Goal: Task Accomplishment & Management: Complete application form

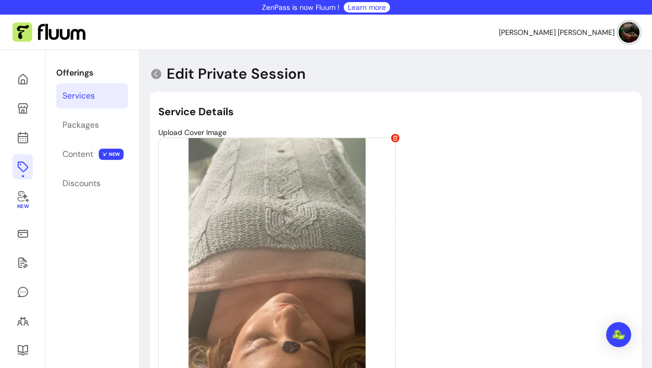
select select "**"
select select "***"
select select "**********"
click at [23, 83] on icon at bounding box center [105, 65] width 177 height 149
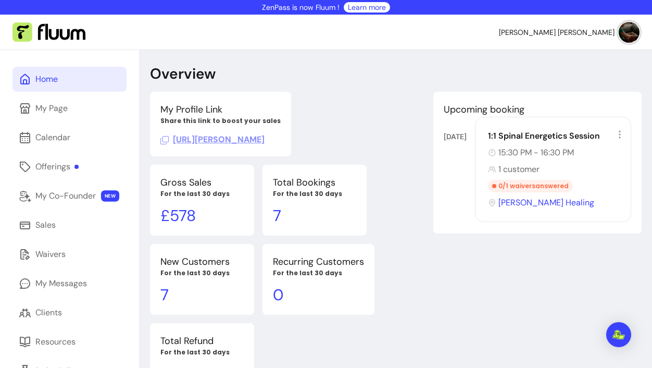
click at [50, 77] on div "Home" at bounding box center [46, 79] width 22 height 13
click at [39, 170] on div "Offerings" at bounding box center [56, 166] width 43 height 13
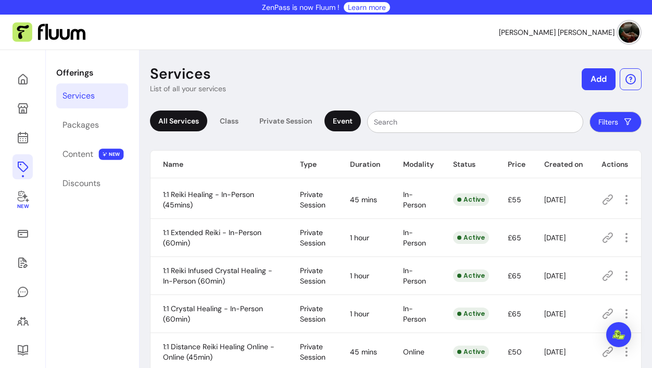
click at [349, 120] on div "Event" at bounding box center [343, 120] width 36 height 21
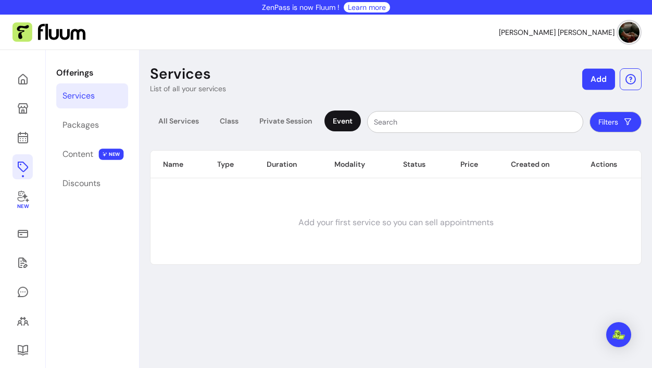
click at [596, 77] on button "Add" at bounding box center [599, 79] width 33 height 21
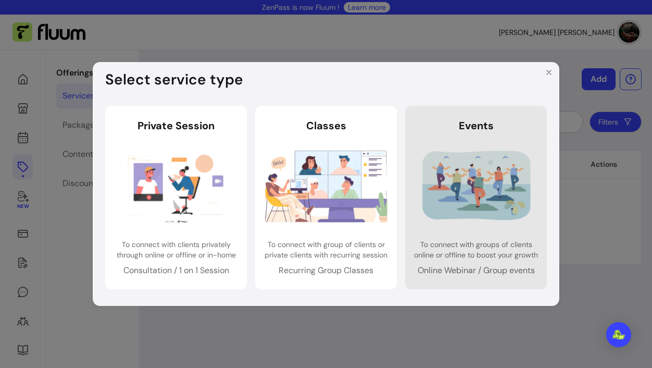
click at [485, 209] on img at bounding box center [476, 185] width 122 height 81
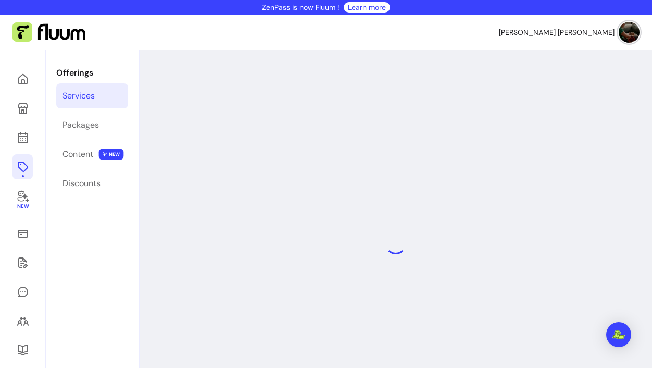
select select "***"
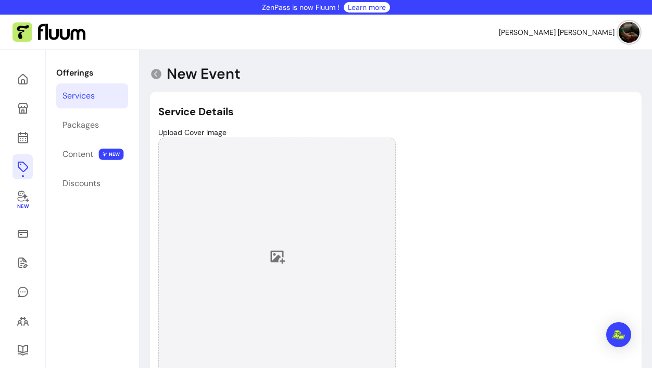
click at [277, 258] on icon at bounding box center [278, 257] width 15 height 13
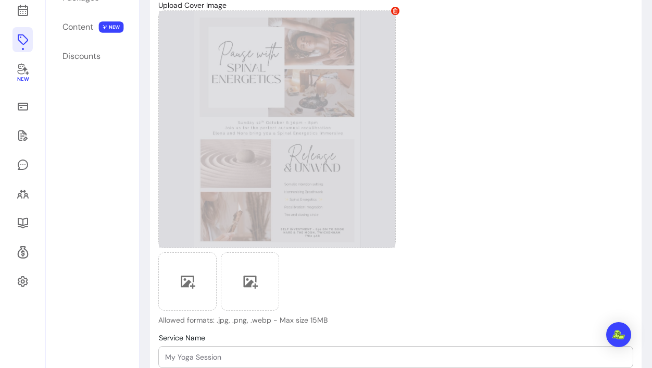
scroll to position [129, 0]
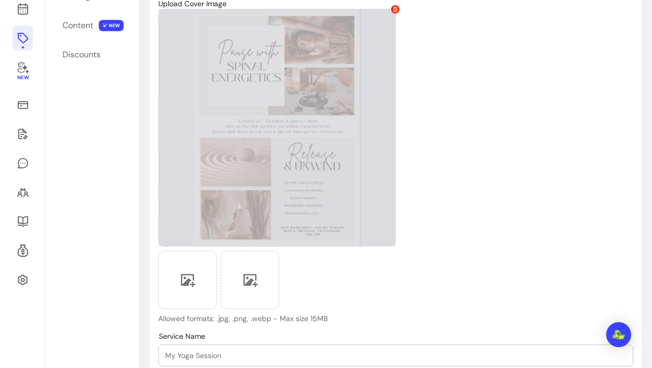
click at [353, 163] on div at bounding box center [277, 128] width 238 height 238
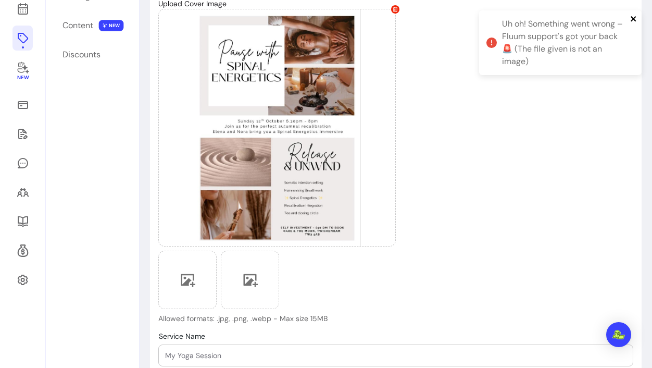
click at [633, 17] on icon "close" at bounding box center [634, 19] width 7 height 8
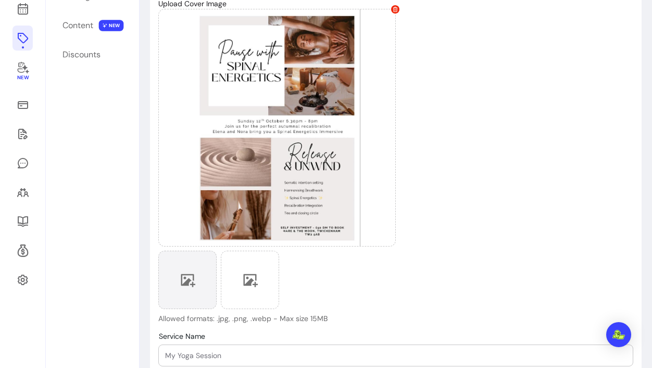
click at [194, 281] on icon at bounding box center [188, 280] width 16 height 16
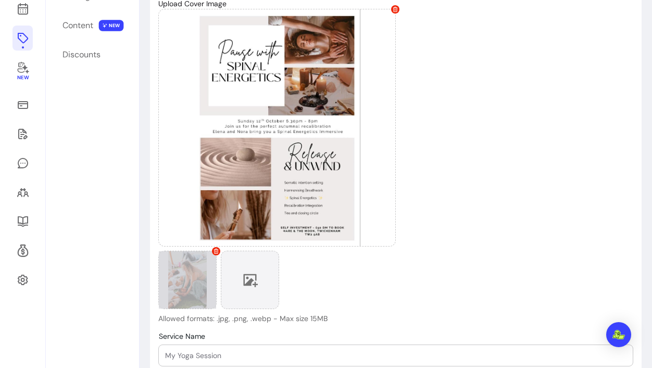
click at [247, 281] on icon at bounding box center [250, 280] width 16 height 16
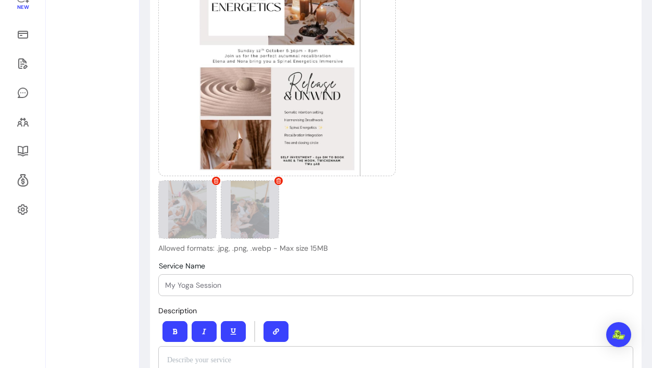
scroll to position [203, 0]
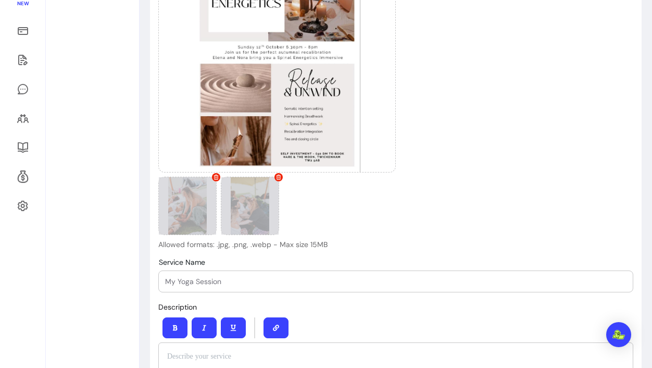
click at [508, 280] on input "Service Name" at bounding box center [396, 281] width 462 height 10
type input "Spinal Energetics"
click at [311, 287] on div "Spinal Energetics" at bounding box center [396, 281] width 462 height 21
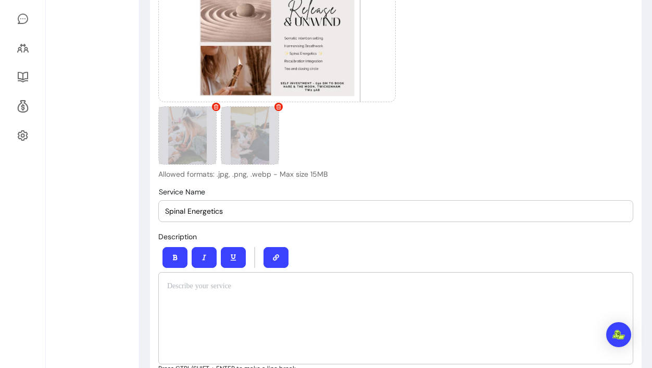
scroll to position [303, 0]
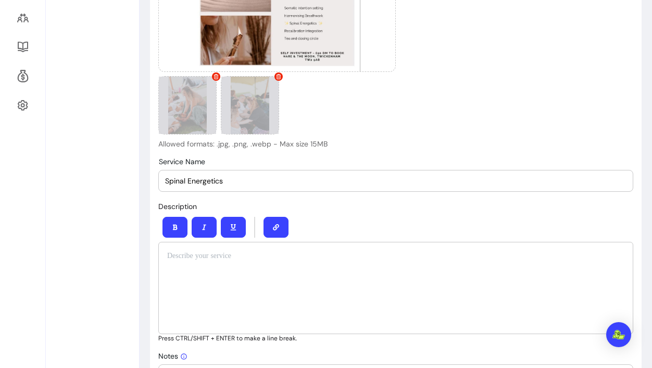
click at [315, 310] on div at bounding box center [395, 288] width 475 height 92
click at [316, 277] on div at bounding box center [395, 288] width 475 height 92
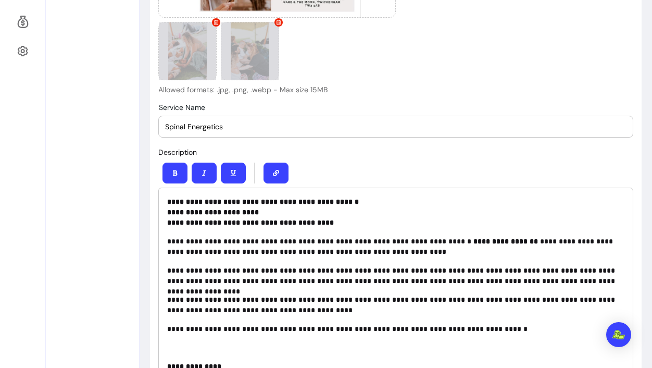
scroll to position [358, 0]
click at [167, 199] on strong "**********" at bounding box center [263, 200] width 192 height 7
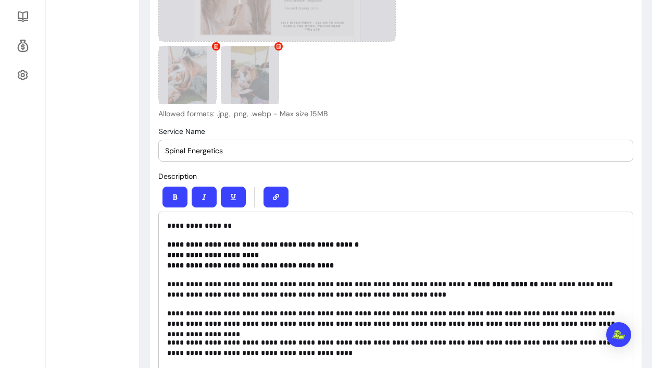
scroll to position [337, 0]
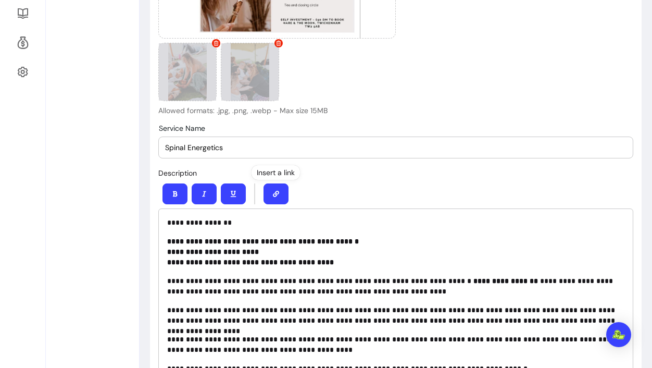
click at [243, 228] on div "**********" at bounding box center [395, 309] width 475 height 202
click at [245, 220] on p "**********" at bounding box center [396, 222] width 458 height 10
drag, startPoint x: 167, startPoint y: 223, endPoint x: 289, endPoint y: 223, distance: 121.4
click at [289, 223] on p "**********" at bounding box center [396, 222] width 458 height 10
click at [176, 193] on icon "button" at bounding box center [175, 194] width 5 height 6
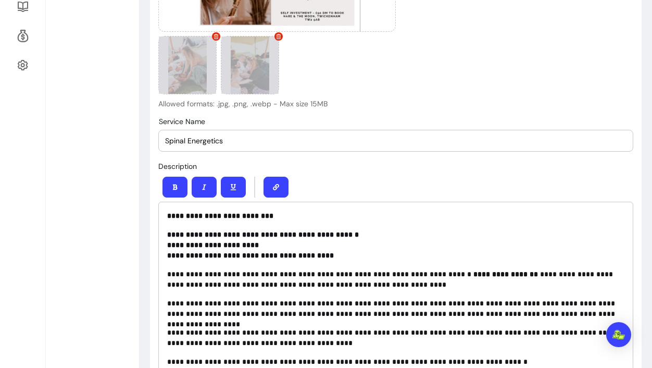
scroll to position [345, 0]
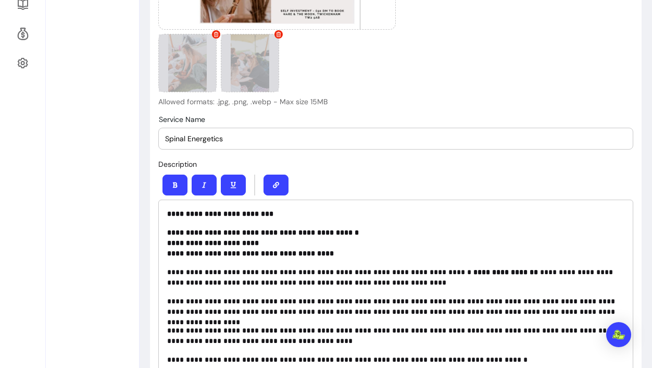
click at [187, 213] on strong "**********" at bounding box center [221, 213] width 108 height 7
click at [275, 212] on p "**********" at bounding box center [396, 213] width 458 height 10
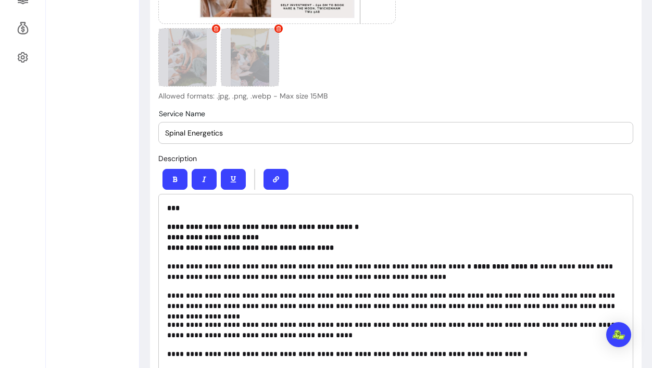
scroll to position [352, 0]
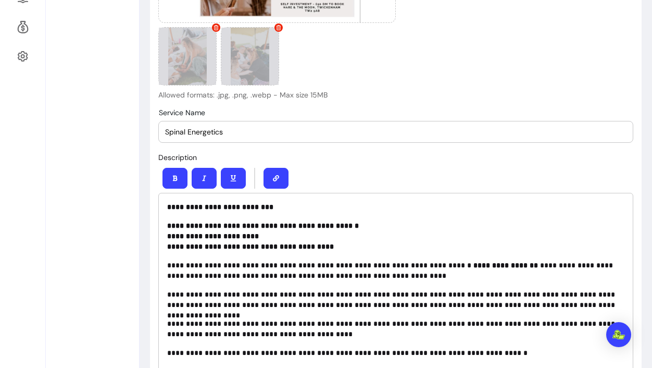
click at [309, 205] on p "**********" at bounding box center [396, 207] width 458 height 10
click at [166, 227] on div "**********" at bounding box center [395, 294] width 475 height 202
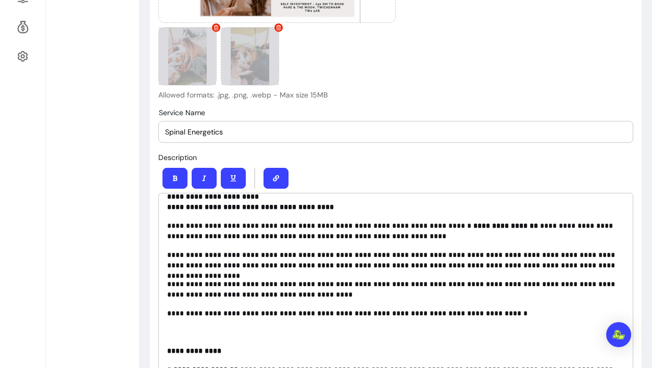
scroll to position [36, 0]
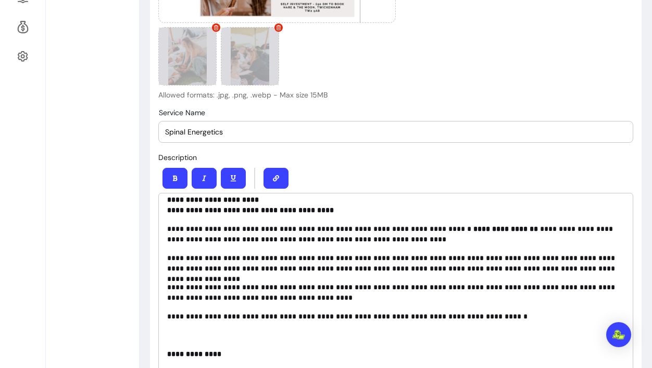
click at [604, 256] on p "**********" at bounding box center [396, 263] width 458 height 21
click at [604, 254] on p "**********" at bounding box center [396, 263] width 458 height 21
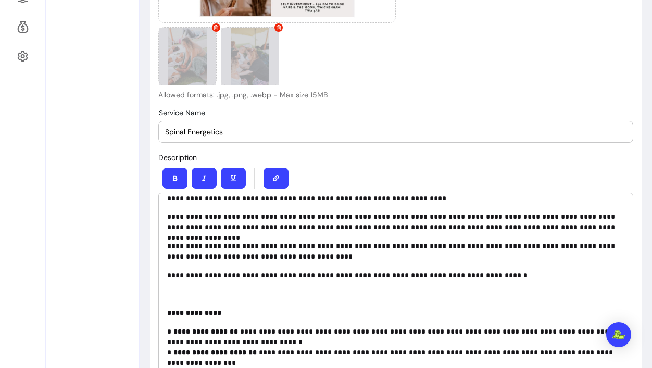
scroll to position [79, 0]
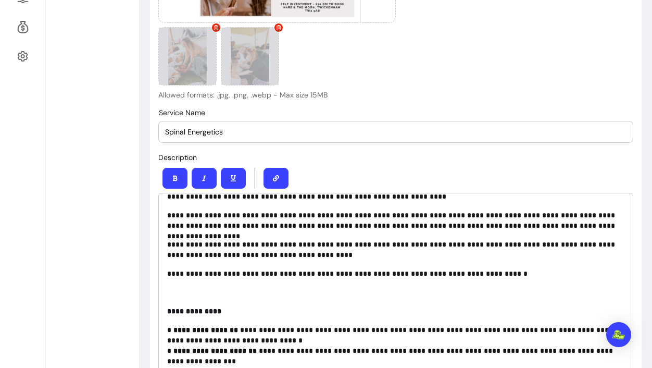
click at [199, 297] on p at bounding box center [396, 292] width 458 height 10
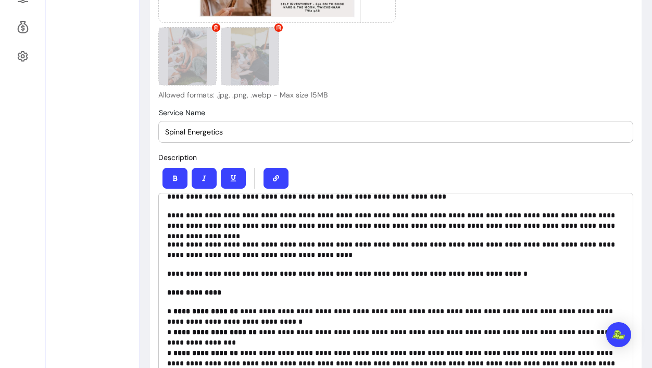
click at [168, 269] on p "**********" at bounding box center [396, 273] width 458 height 10
drag, startPoint x: 168, startPoint y: 269, endPoint x: 473, endPoint y: 265, distance: 304.9
click at [473, 265] on div "**********" at bounding box center [395, 294] width 475 height 202
click at [494, 273] on p "**********" at bounding box center [396, 273] width 458 height 10
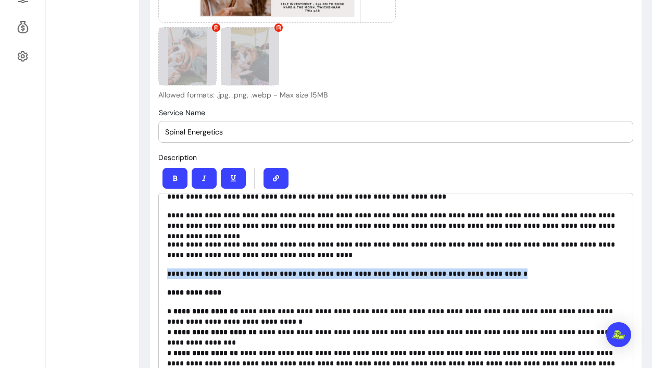
drag, startPoint x: 493, startPoint y: 273, endPoint x: 170, endPoint y: 264, distance: 323.2
click at [170, 264] on div "**********" at bounding box center [395, 294] width 475 height 202
click at [177, 175] on icon "button" at bounding box center [175, 178] width 6 height 6
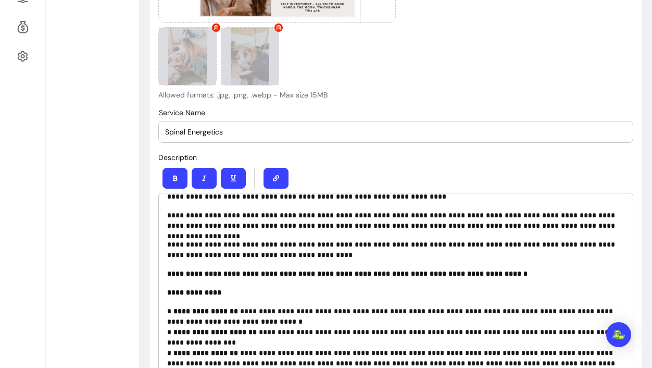
click at [298, 293] on p "**********" at bounding box center [396, 292] width 458 height 10
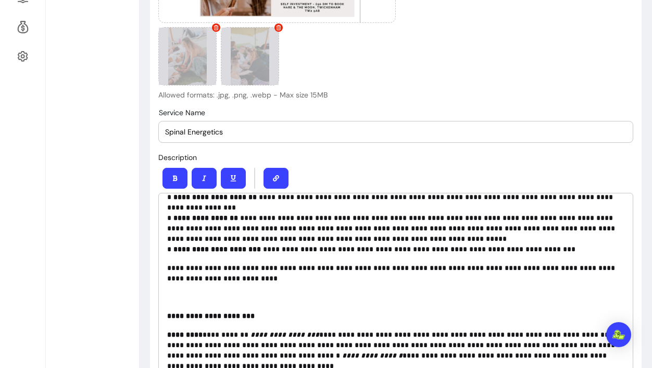
scroll to position [216, 0]
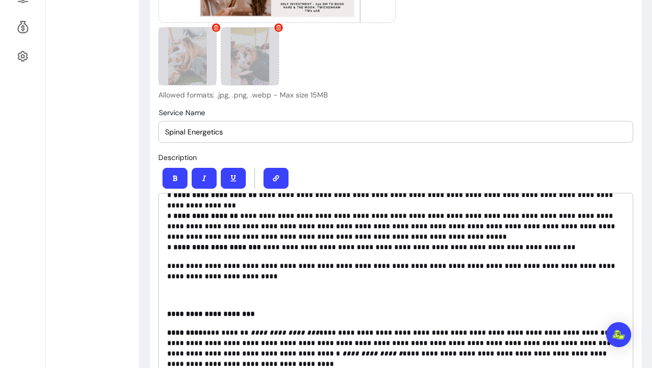
click at [196, 303] on div "**********" at bounding box center [395, 294] width 475 height 202
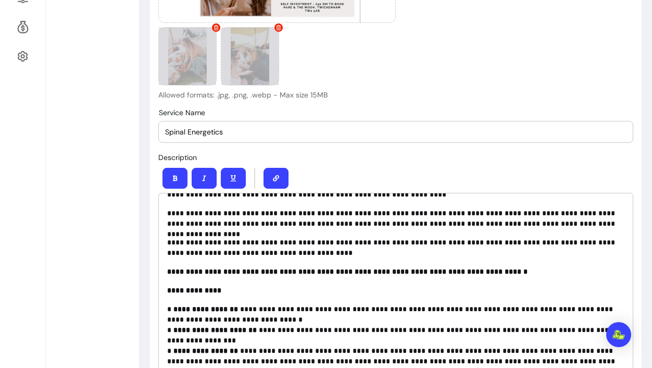
scroll to position [76, 0]
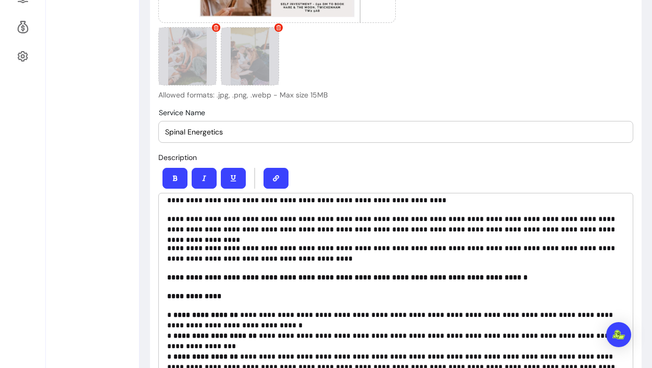
click at [165, 132] on input "Spinal Energetics" at bounding box center [396, 132] width 462 height 10
click at [310, 132] on input "The Pause Between - A Spinal Energetics" at bounding box center [396, 132] width 462 height 10
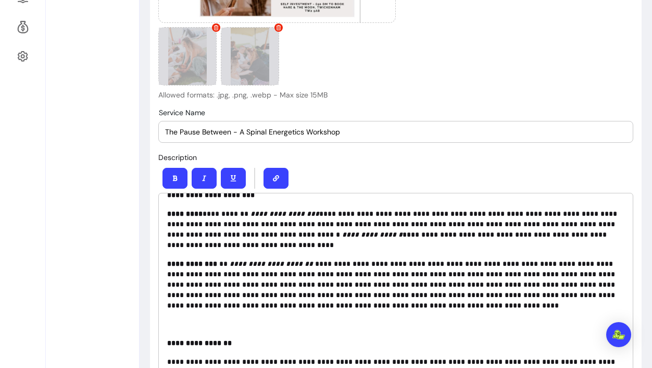
scroll to position [317, 0]
type input "The Pause Between - A Spinal Energetics Workshop"
click at [175, 323] on p at bounding box center [396, 323] width 458 height 10
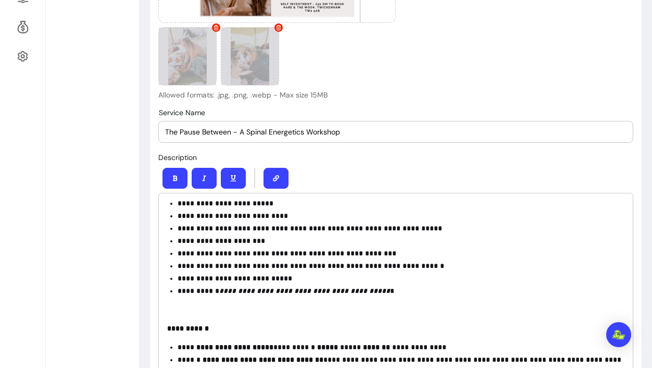
scroll to position [490, 0]
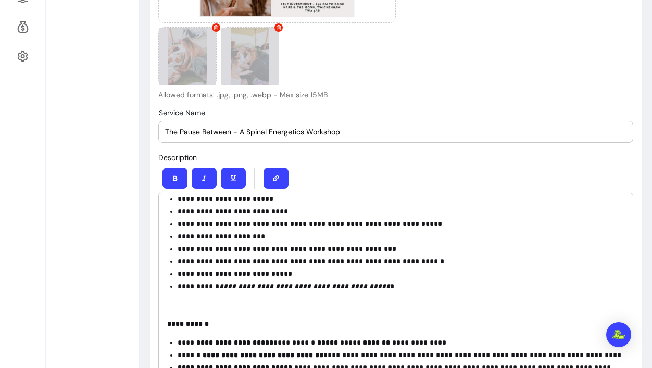
click at [179, 311] on div "**********" at bounding box center [395, 294] width 475 height 202
click at [176, 305] on p at bounding box center [396, 305] width 458 height 10
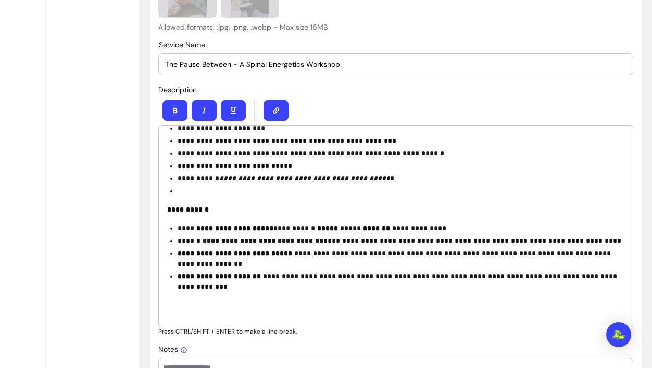
scroll to position [425, 0]
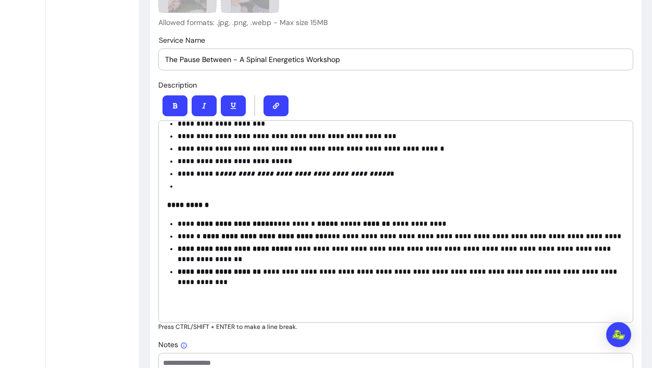
click at [249, 315] on div "**********" at bounding box center [395, 221] width 475 height 202
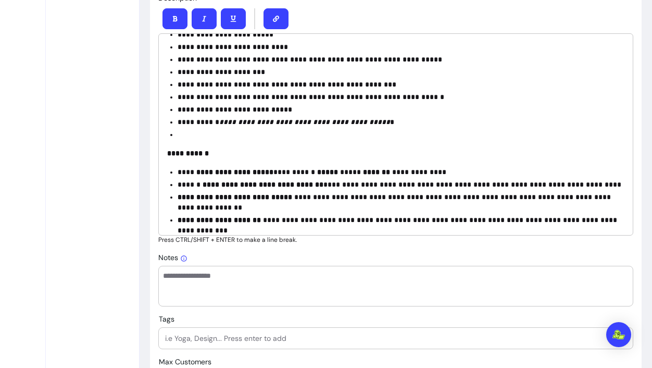
scroll to position [541, 0]
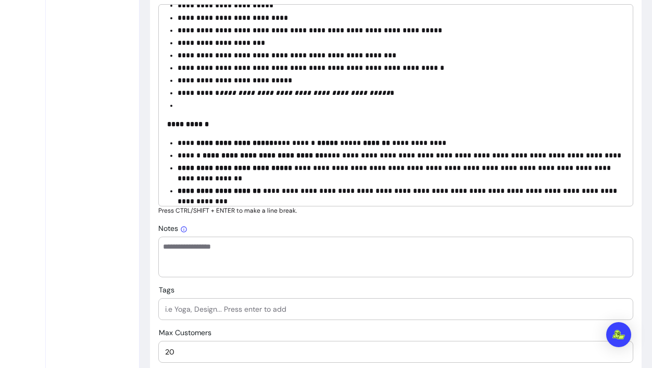
click at [311, 311] on input "Tags" at bounding box center [396, 309] width 462 height 10
type input "Spinal Energetics"
click at [327, 316] on div "Spinal Energetics" at bounding box center [396, 309] width 462 height 21
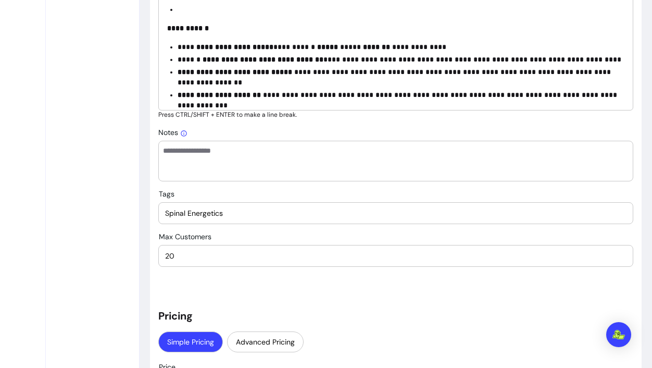
scroll to position [646, 0]
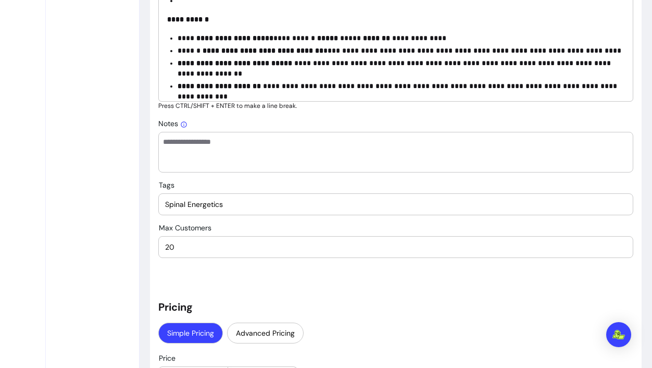
click at [287, 248] on input "20" at bounding box center [396, 247] width 462 height 10
type input "2"
type input "10"
click at [318, 283] on div "**********" at bounding box center [395, 303] width 475 height 1688
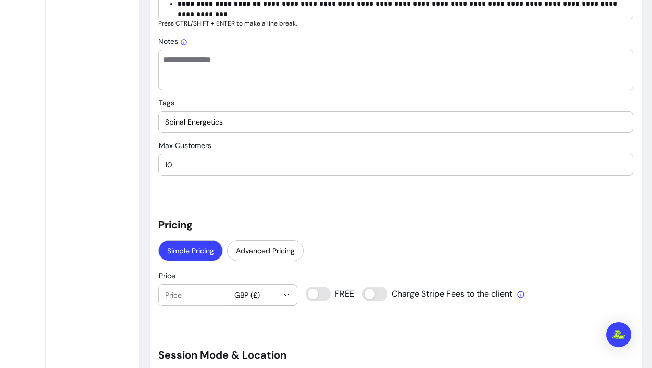
scroll to position [757, 0]
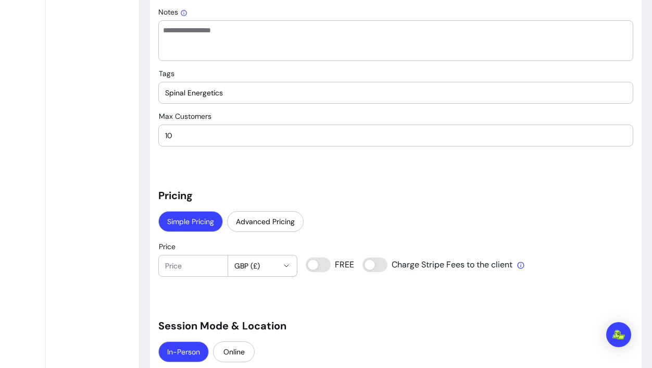
click at [282, 267] on icon "button" at bounding box center [286, 266] width 8 height 8
click at [202, 261] on input "Price" at bounding box center [193, 266] width 56 height 10
type input "50"
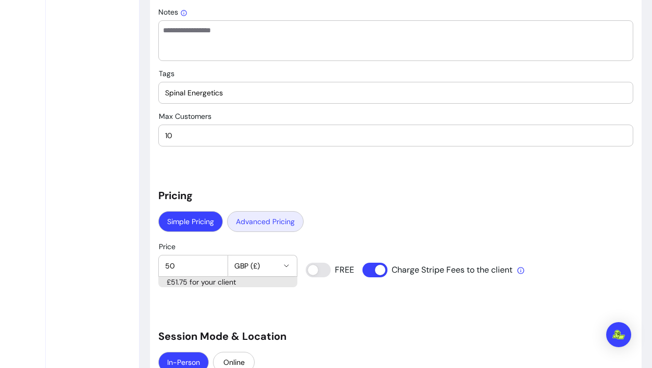
click at [282, 224] on button "Advanced Pricing" at bounding box center [265, 221] width 77 height 21
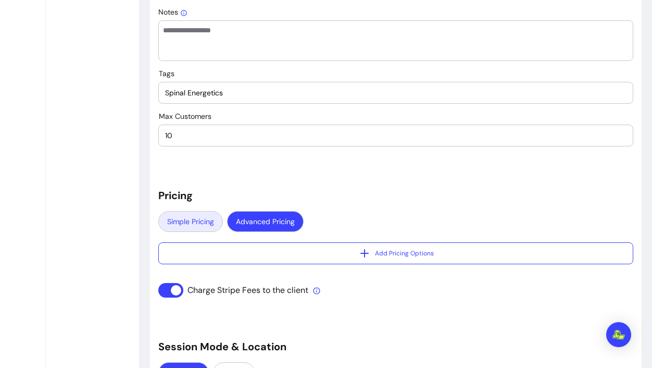
click at [204, 221] on button "Simple Pricing" at bounding box center [190, 221] width 65 height 21
select select "***"
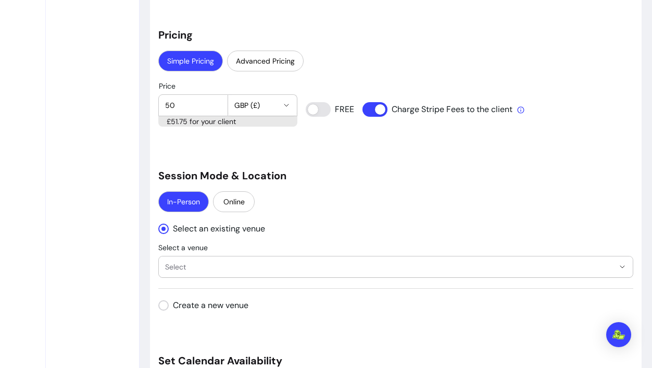
scroll to position [918, 0]
click at [623, 265] on icon "" at bounding box center [623, 266] width 8 height 8
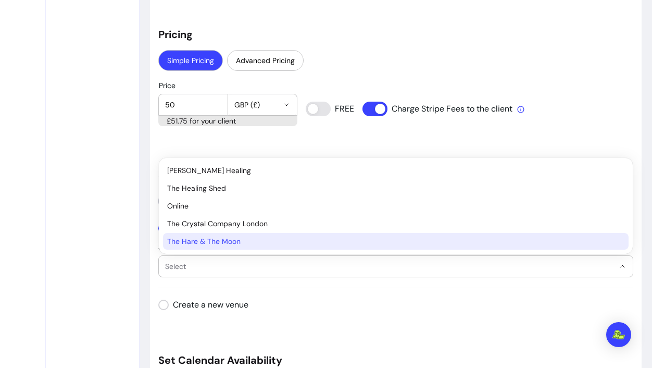
click at [412, 239] on span "The Hare & The Moon" at bounding box center [390, 241] width 447 height 10
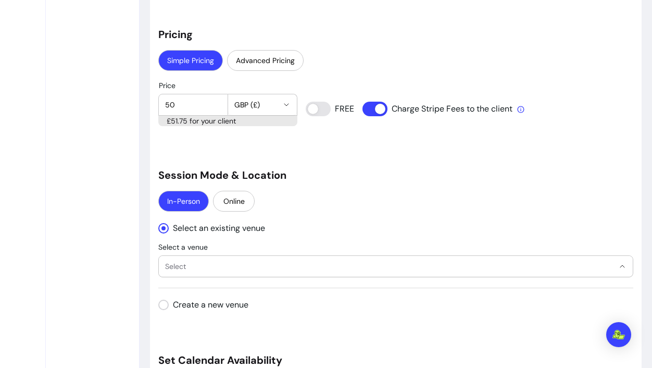
select select "**********"
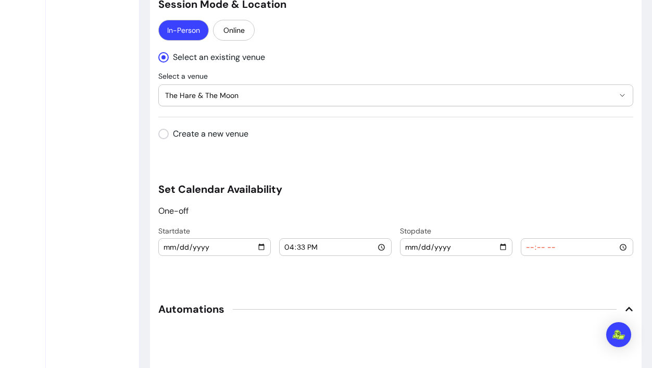
scroll to position [1092, 0]
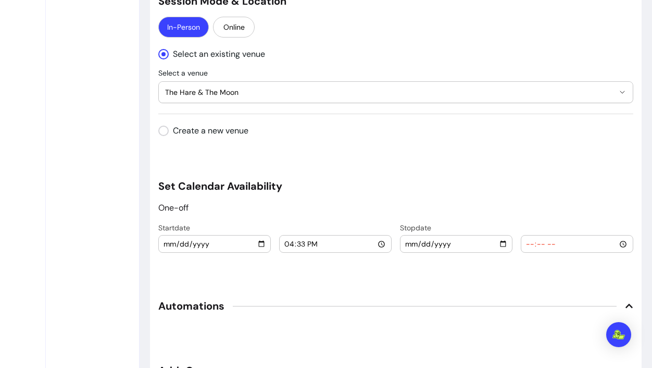
click at [504, 245] on input "date" at bounding box center [456, 243] width 103 height 11
type input "2025-10-12"
click at [546, 245] on input "time" at bounding box center [577, 243] width 103 height 11
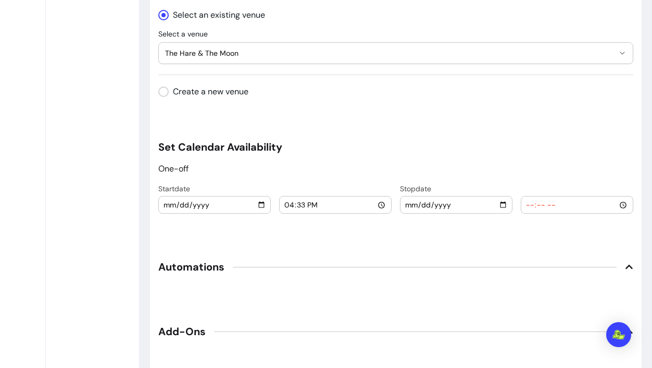
scroll to position [1169, 0]
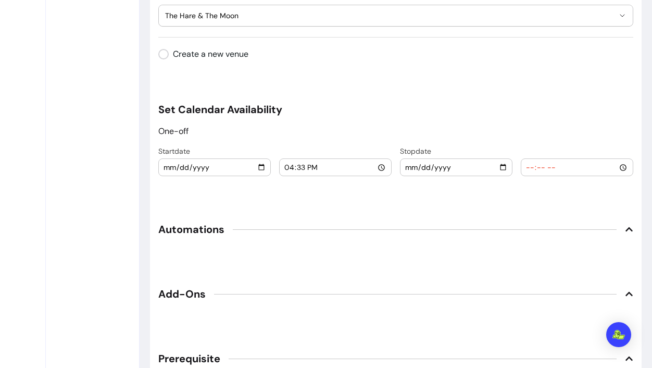
click at [623, 168] on input "time" at bounding box center [577, 167] width 103 height 11
click at [615, 167] on input "18:41" at bounding box center [577, 167] width 103 height 11
click at [550, 167] on input "18:41" at bounding box center [577, 167] width 103 height 11
click at [624, 166] on input "18:41" at bounding box center [577, 167] width 103 height 11
type input "18:35"
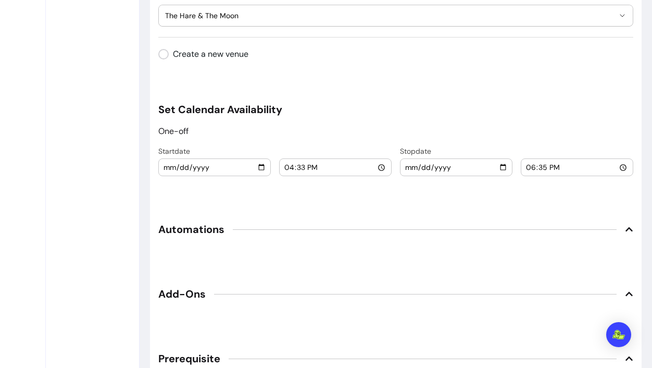
click at [628, 230] on icon at bounding box center [629, 229] width 8 height 8
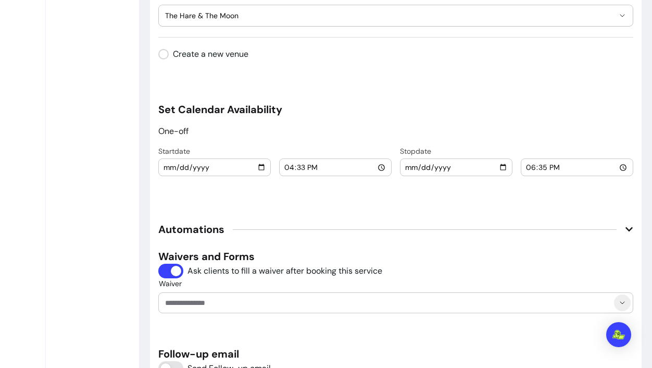
click at [625, 300] on icon "Show suggestions" at bounding box center [623, 303] width 8 height 8
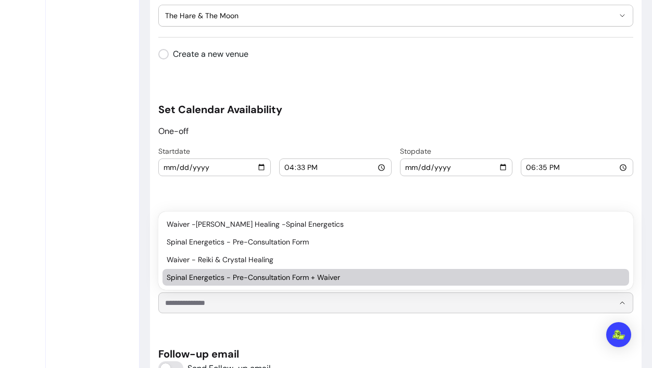
click at [368, 275] on span "Spinal Energetics - Pre-Consultation Form + Waiver" at bounding box center [391, 277] width 448 height 10
type input "**********"
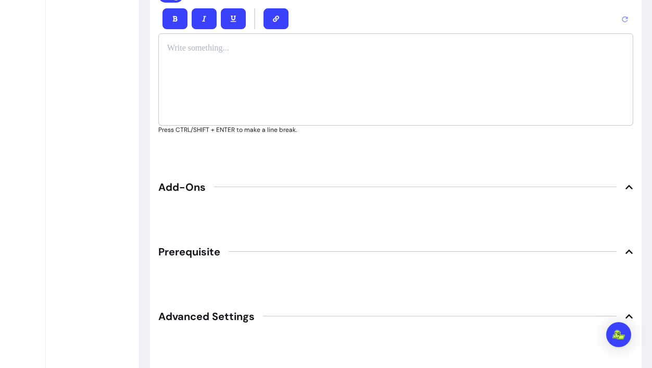
scroll to position [1546, 0]
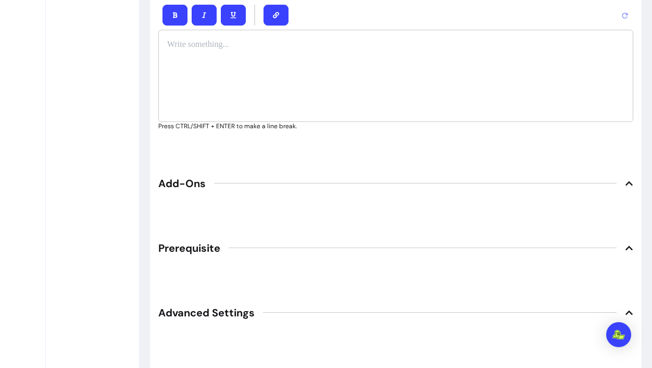
click at [628, 248] on icon at bounding box center [629, 248] width 7 height 4
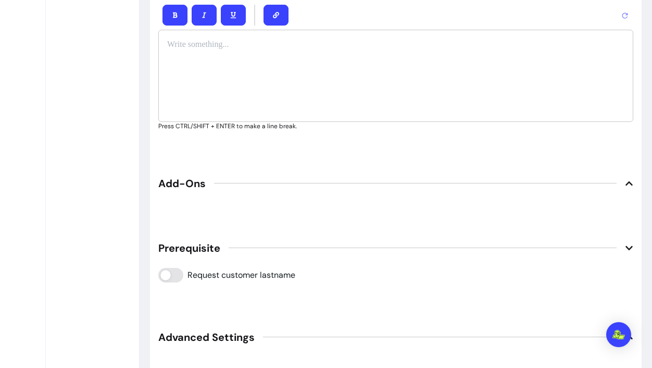
click at [628, 246] on icon at bounding box center [629, 248] width 8 height 8
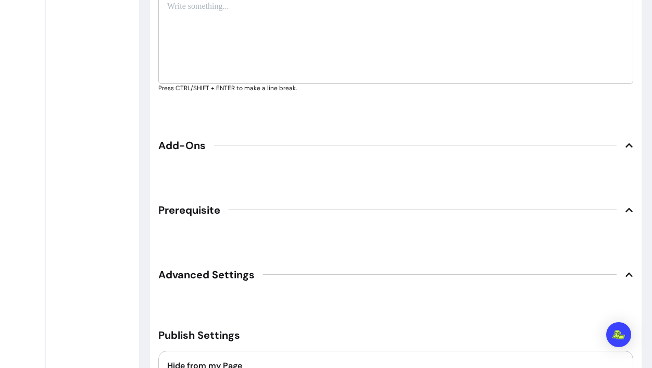
scroll to position [1591, 0]
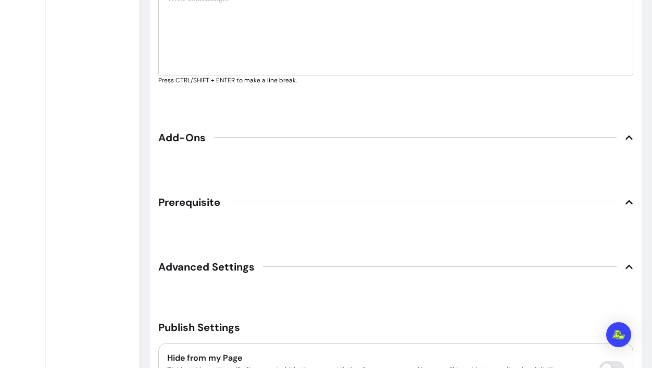
click at [627, 270] on span "Advanced Settings" at bounding box center [395, 266] width 475 height 23
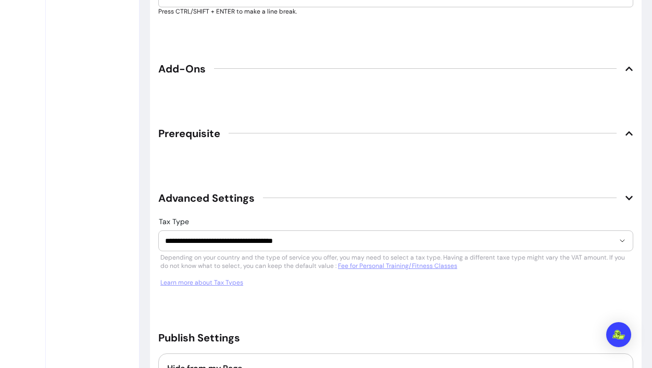
scroll to position [1662, 0]
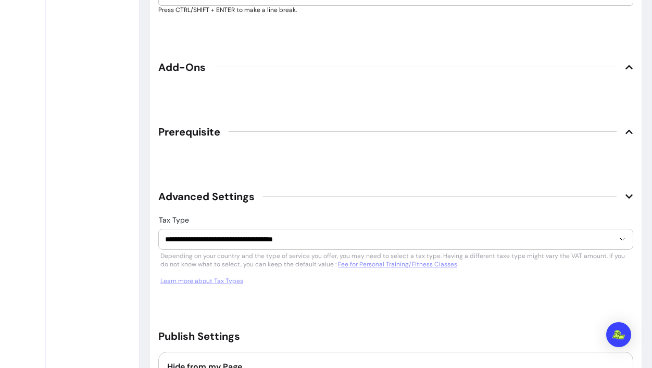
click at [627, 195] on icon at bounding box center [629, 196] width 7 height 4
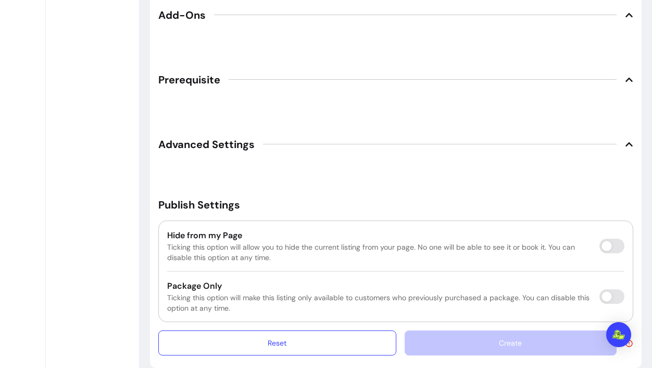
scroll to position [1728, 0]
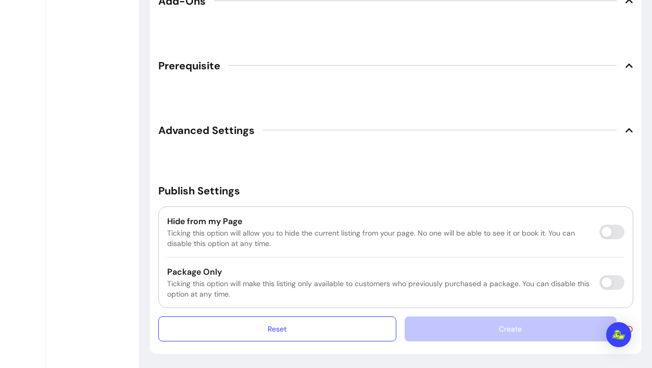
click at [530, 263] on div "Hide from my Page Ticking this option will allow you to hide the current listin…" at bounding box center [395, 257] width 475 height 102
click at [470, 333] on div "Create" at bounding box center [519, 328] width 229 height 25
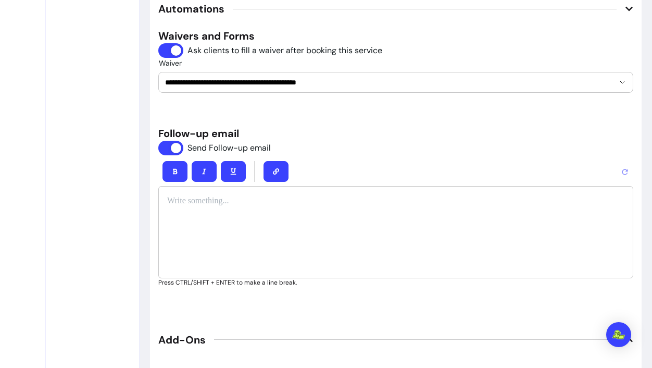
scroll to position [1389, 0]
click at [318, 138] on h5 "Follow-up email" at bounding box center [395, 134] width 475 height 15
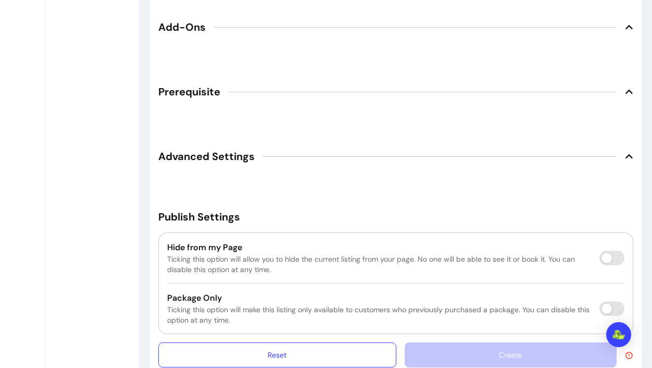
scroll to position [1598, 0]
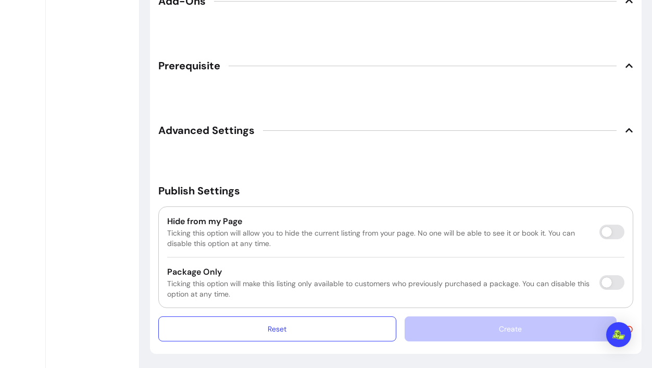
click at [444, 326] on div "Create" at bounding box center [519, 328] width 229 height 25
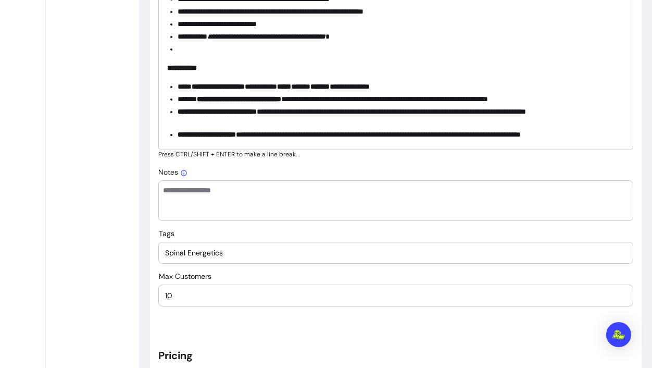
scroll to position [597, 0]
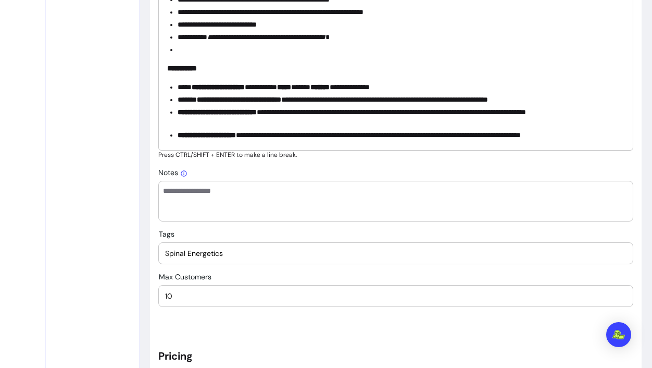
click at [321, 194] on textarea "Notes" at bounding box center [396, 201] width 466 height 31
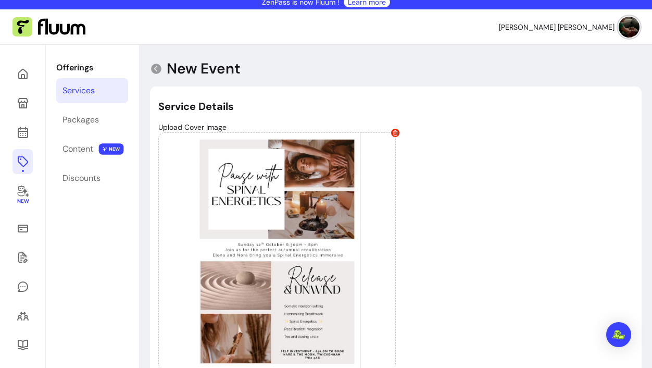
scroll to position [0, 0]
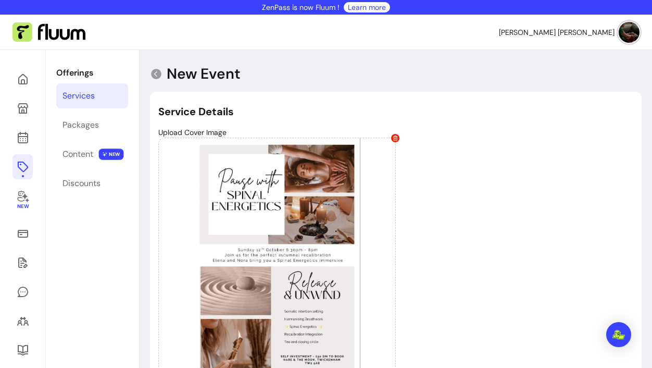
click at [433, 188] on div "Upload Cover Image Allowed formats: .jpg, .png, .webp - Max size 15MB" at bounding box center [395, 289] width 475 height 325
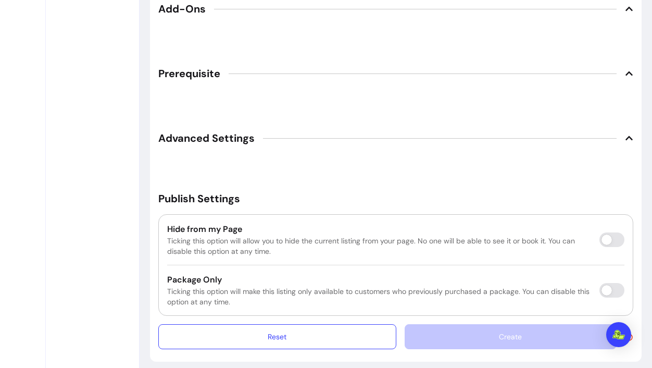
scroll to position [1598, 0]
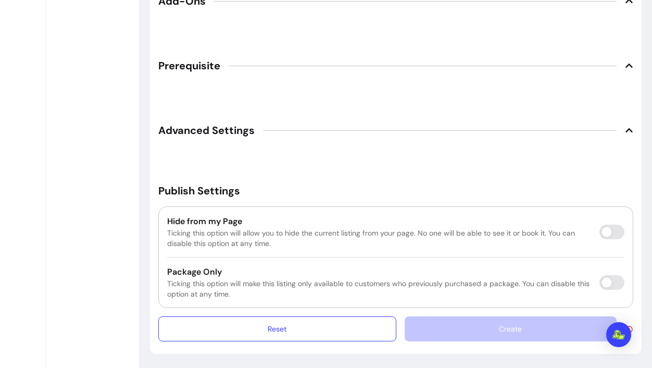
click at [469, 329] on div "Create" at bounding box center [519, 328] width 229 height 25
click at [533, 340] on div "Create" at bounding box center [519, 328] width 229 height 25
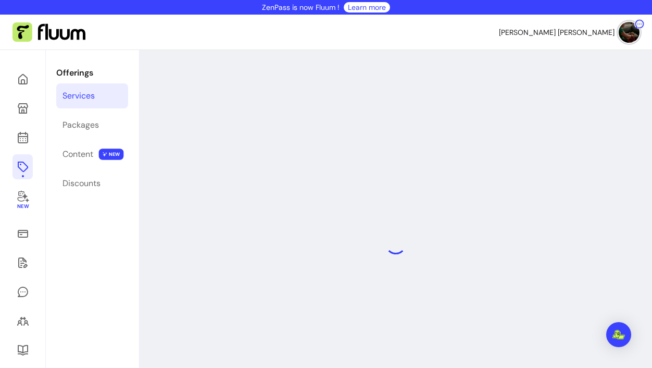
select select "***"
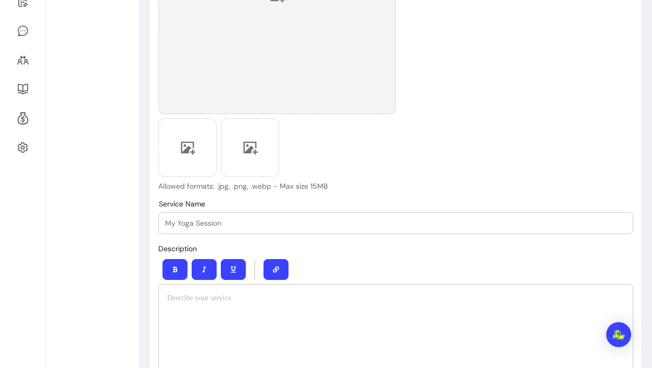
scroll to position [314, 0]
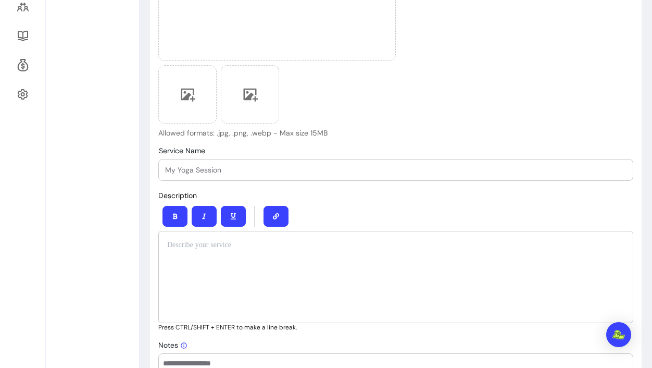
click at [229, 172] on input "Service Name" at bounding box center [396, 170] width 462 height 10
click at [223, 243] on p at bounding box center [396, 245] width 458 height 10
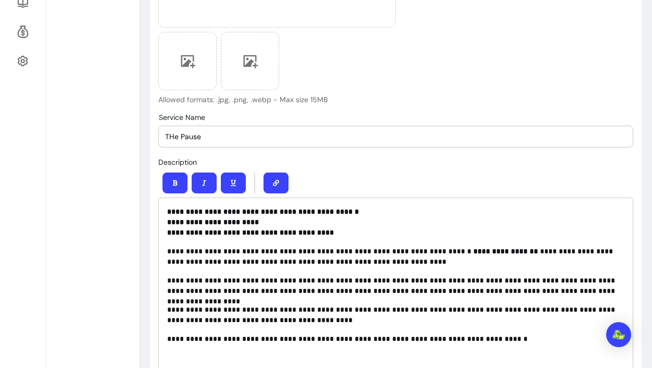
scroll to position [342, 0]
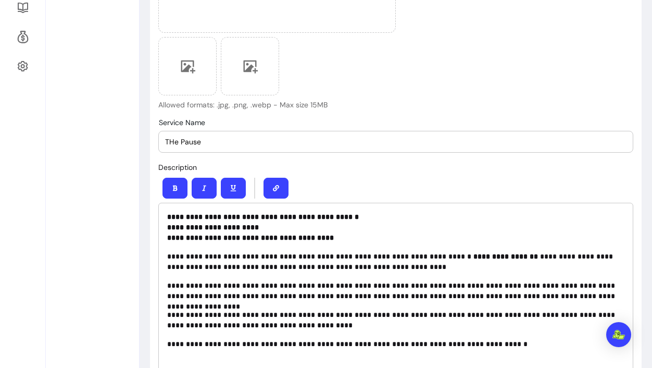
click at [208, 144] on input "THe Pause" at bounding box center [396, 142] width 462 height 10
type input "The Pause Between - Spinal Energetics Workshop"
drag, startPoint x: 165, startPoint y: 138, endPoint x: 345, endPoint y: 144, distance: 180.4
click at [346, 145] on div "Service Name The Pause Between - Spinal Energetics Workshop" at bounding box center [396, 141] width 474 height 21
drag, startPoint x: 345, startPoint y: 144, endPoint x: 233, endPoint y: 144, distance: 112.0
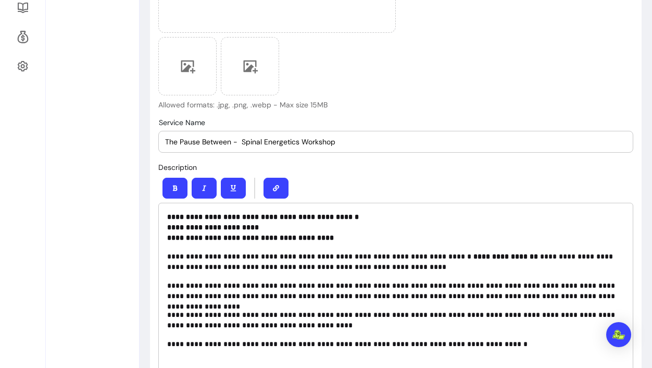
click at [233, 144] on input "The Pause Between - Spinal Energetics Workshop" at bounding box center [396, 142] width 462 height 10
drag, startPoint x: 231, startPoint y: 143, endPoint x: 162, endPoint y: 140, distance: 69.4
click at [162, 140] on div "Service Name The Pause Between - Spinal Energetics Workshop" at bounding box center [396, 141] width 474 height 21
click at [166, 219] on div "**********" at bounding box center [395, 304] width 475 height 202
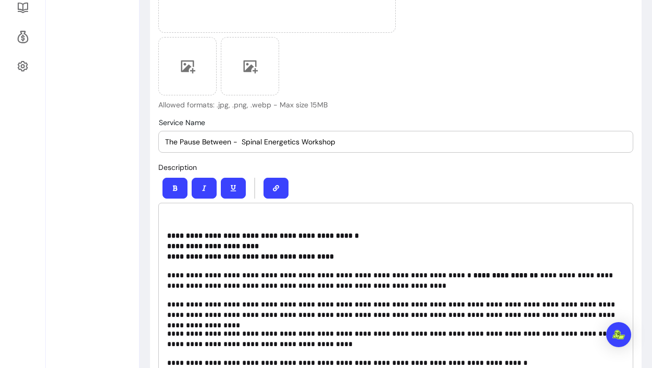
click at [175, 217] on p at bounding box center [396, 217] width 458 height 10
drag, startPoint x: 168, startPoint y: 213, endPoint x: 234, endPoint y: 215, distance: 66.7
click at [234, 215] on p "**********" at bounding box center [396, 217] width 458 height 10
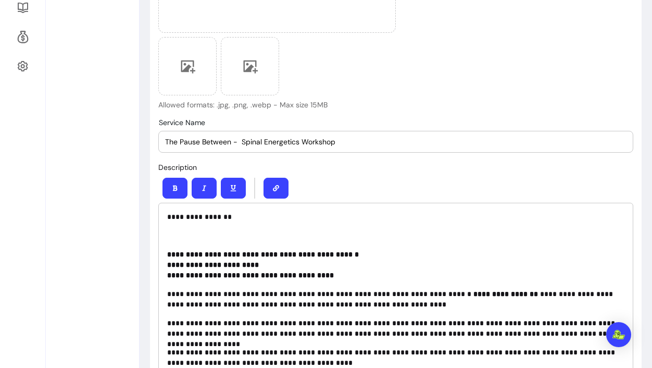
click at [167, 214] on p "**********" at bounding box center [396, 217] width 458 height 10
drag, startPoint x: 167, startPoint y: 214, endPoint x: 250, endPoint y: 216, distance: 82.9
click at [250, 216] on p "**********" at bounding box center [396, 217] width 458 height 10
click at [175, 187] on icon "button" at bounding box center [175, 188] width 6 height 6
click at [179, 241] on div "**********" at bounding box center [395, 304] width 475 height 202
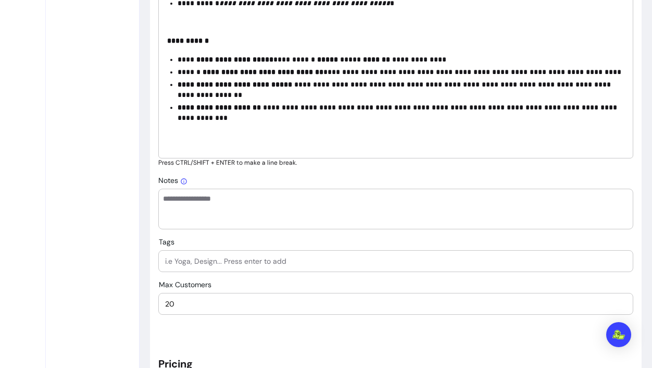
scroll to position [597, 0]
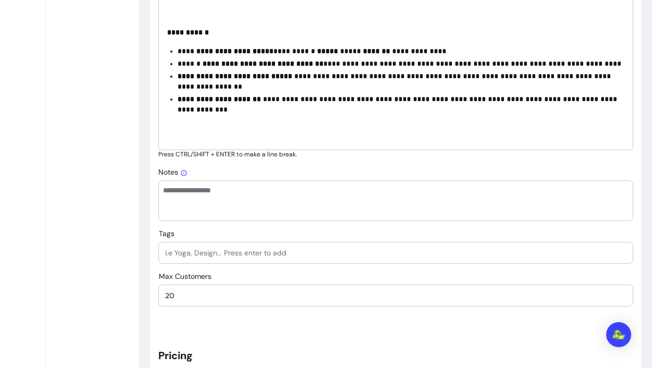
click at [228, 252] on input "Tags" at bounding box center [396, 253] width 462 height 10
type input "S"
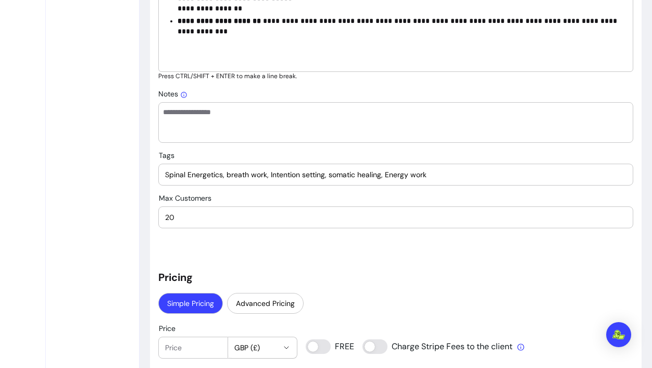
scroll to position [680, 0]
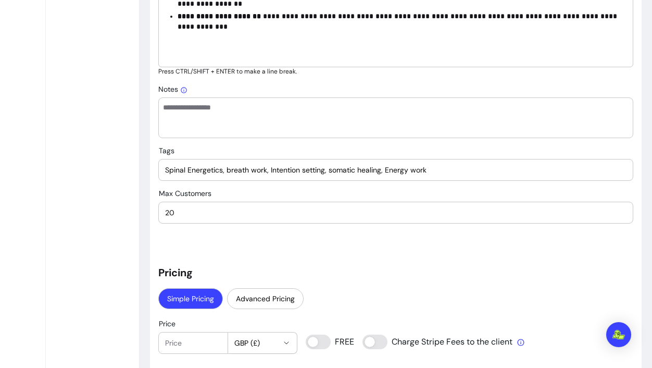
type input "Spinal Energetics, breath work, Intention setting, somatic healing, Energy work"
type input "1"
click at [209, 341] on input "1" at bounding box center [193, 343] width 56 height 10
type input "50"
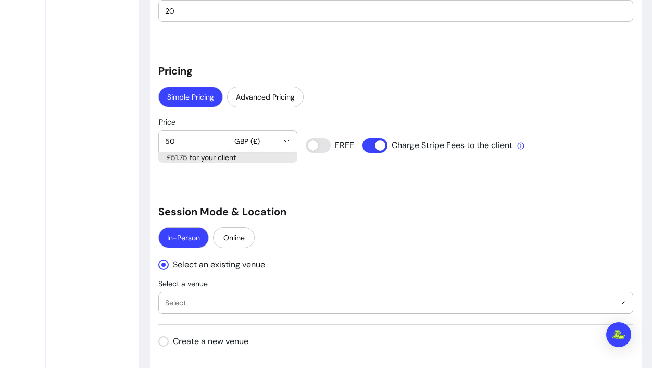
scroll to position [884, 0]
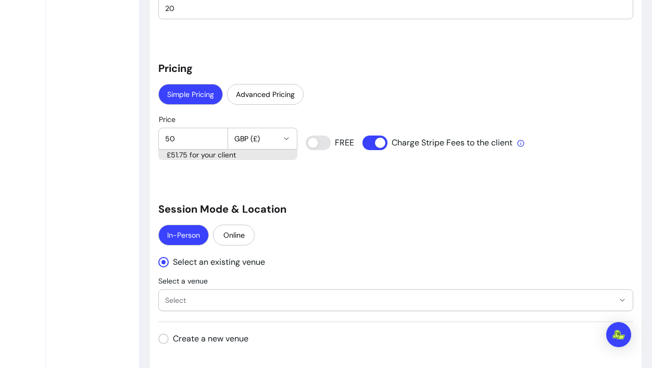
click at [625, 298] on icon "" at bounding box center [623, 300] width 8 height 8
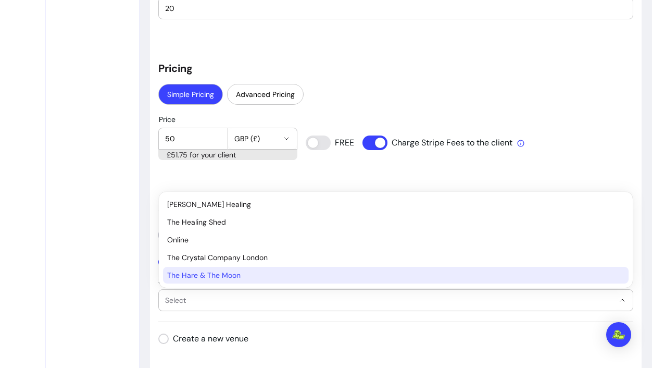
click at [405, 272] on span "The Hare & The Moon" at bounding box center [390, 275] width 447 height 10
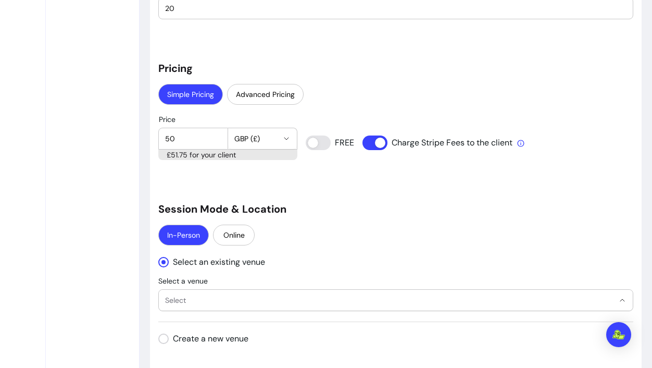
select select "**********"
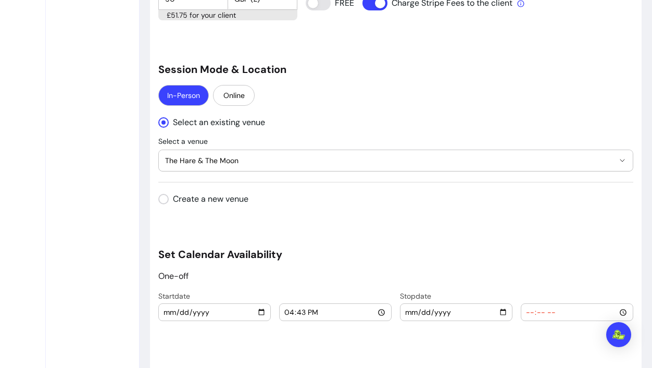
scroll to position [1028, 0]
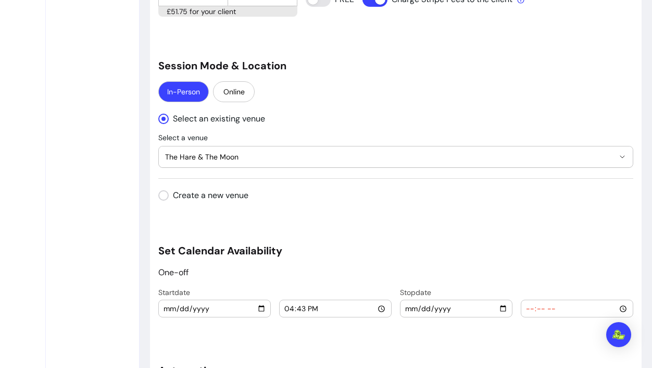
click at [504, 310] on input "date" at bounding box center [456, 308] width 103 height 11
type input "2025-10-12"
click at [575, 310] on input "time" at bounding box center [577, 308] width 103 height 11
click at [622, 306] on input "time" at bounding box center [577, 308] width 103 height 11
type input "18:46"
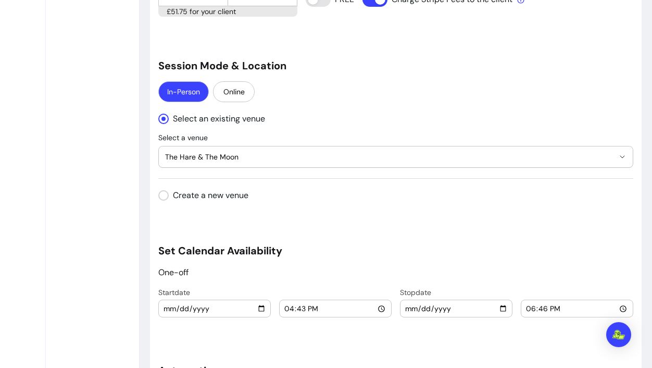
click at [573, 313] on input "18:46" at bounding box center [577, 308] width 103 height 11
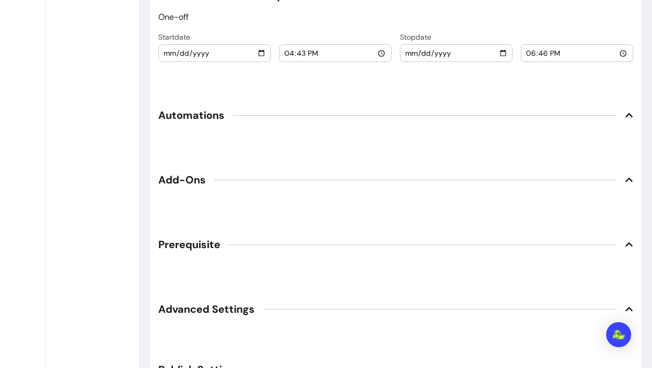
scroll to position [1291, 0]
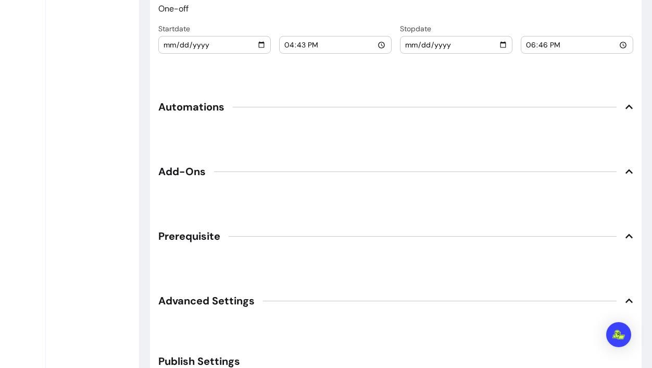
click at [629, 105] on icon at bounding box center [629, 107] width 7 height 4
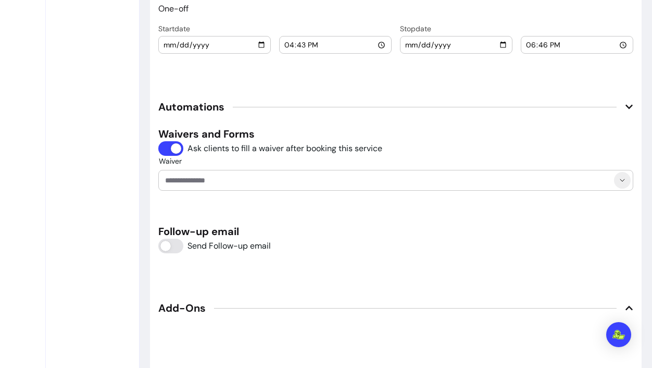
click at [624, 181] on icon "Show suggestions" at bounding box center [623, 180] width 8 height 8
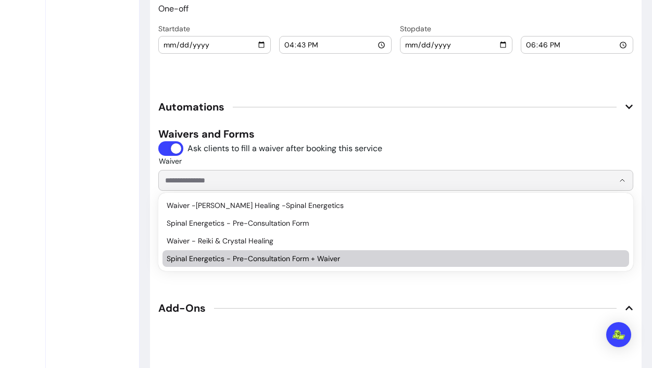
click at [423, 256] on span "Spinal Energetics - Pre-Consultation Form + Waiver" at bounding box center [391, 258] width 448 height 10
type input "**********"
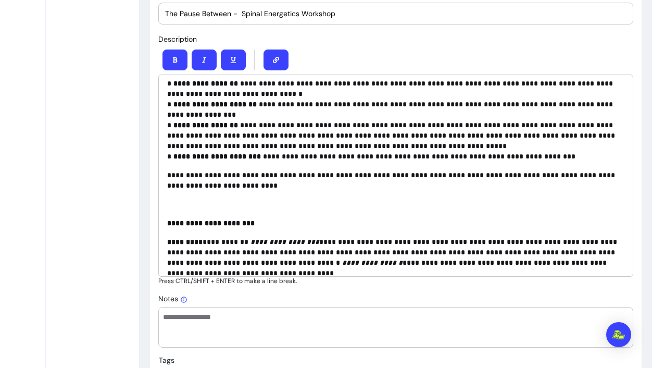
scroll to position [196, 0]
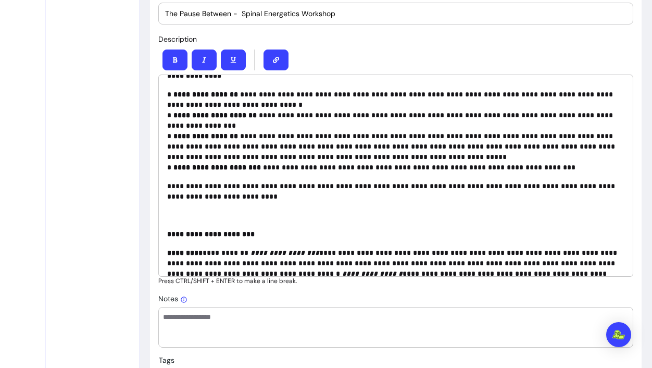
click at [288, 317] on textarea "Notes" at bounding box center [396, 327] width 466 height 31
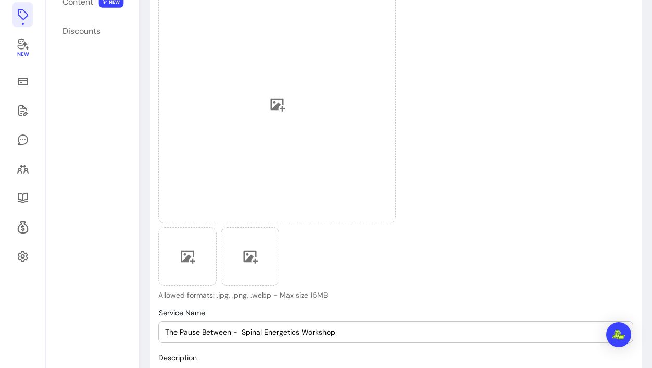
scroll to position [157, 0]
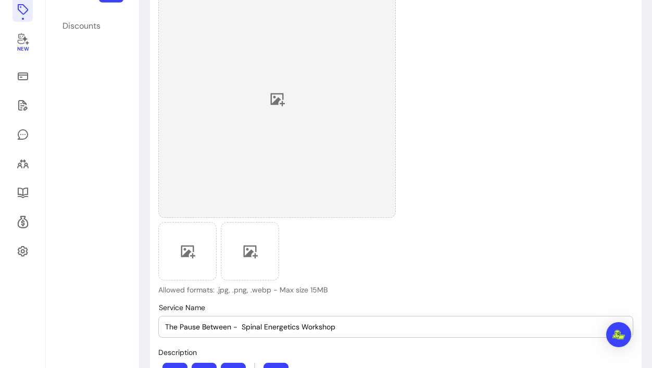
click at [277, 98] on icon at bounding box center [277, 99] width 16 height 16
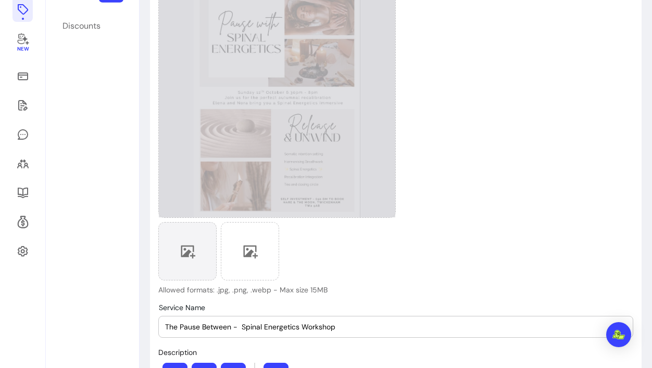
click at [191, 254] on icon at bounding box center [188, 251] width 16 height 16
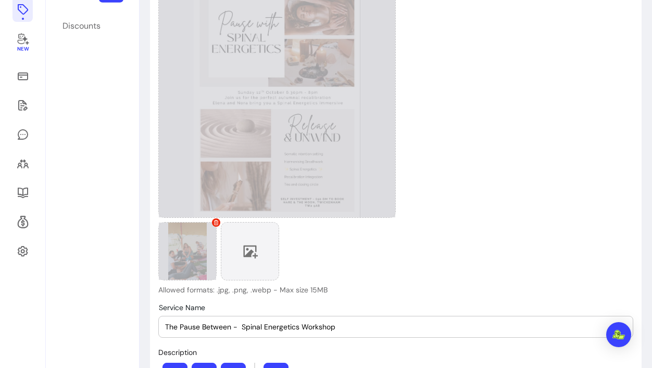
click at [250, 254] on icon at bounding box center [251, 251] width 15 height 13
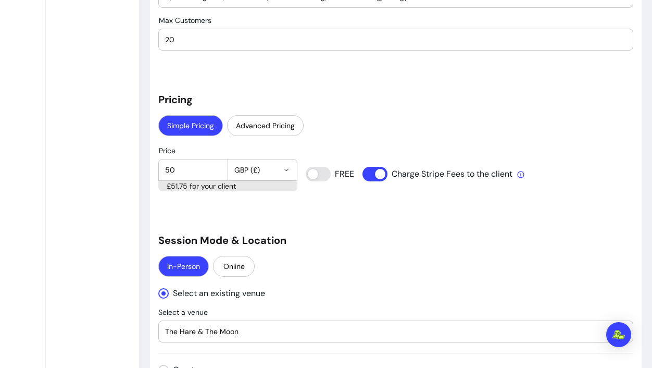
scroll to position [857, 0]
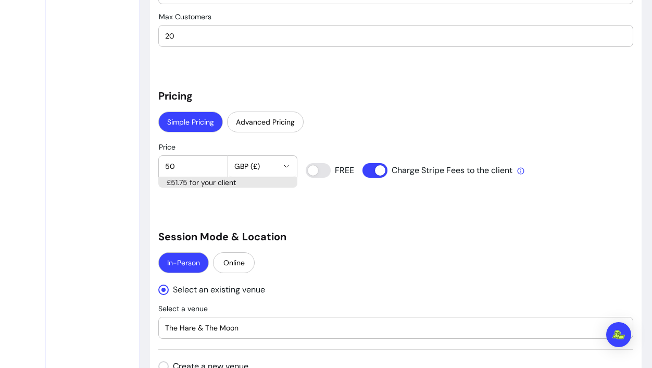
click at [486, 36] on input "20" at bounding box center [396, 36] width 462 height 10
type input "2"
type input "10"
click at [476, 109] on div "**********" at bounding box center [395, 165] width 475 height 1835
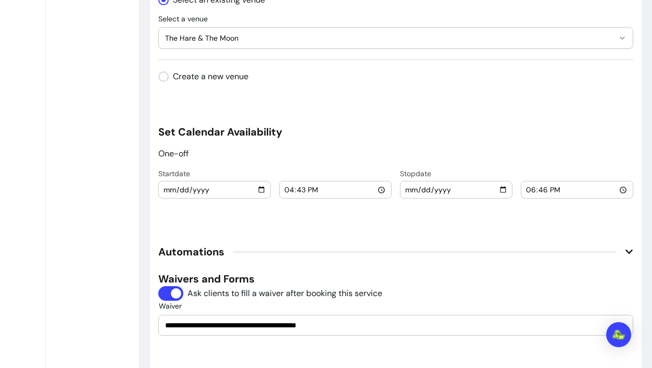
scroll to position [1145, 0]
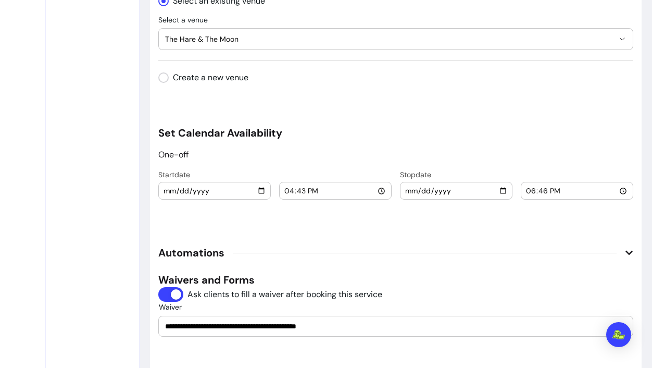
click at [261, 194] on input "2025-09-05" at bounding box center [214, 190] width 103 height 11
type input "2025-10-12"
click at [381, 189] on input "16:43" at bounding box center [335, 190] width 103 height 11
type input "18:30"
click at [624, 190] on input "18:46" at bounding box center [577, 190] width 103 height 11
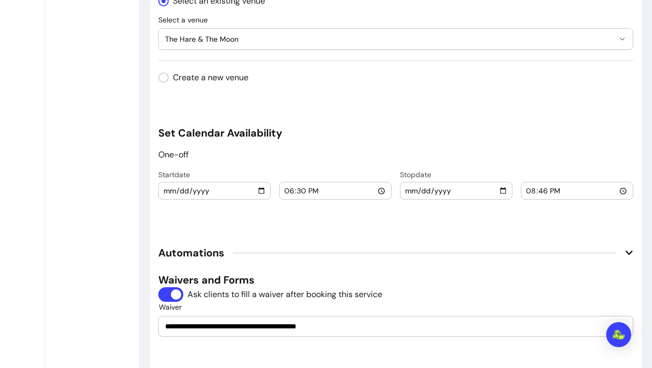
click at [622, 192] on input "20:46" at bounding box center [577, 190] width 103 height 11
type input "20:00"
click at [437, 247] on span "Automations" at bounding box center [395, 252] width 475 height 23
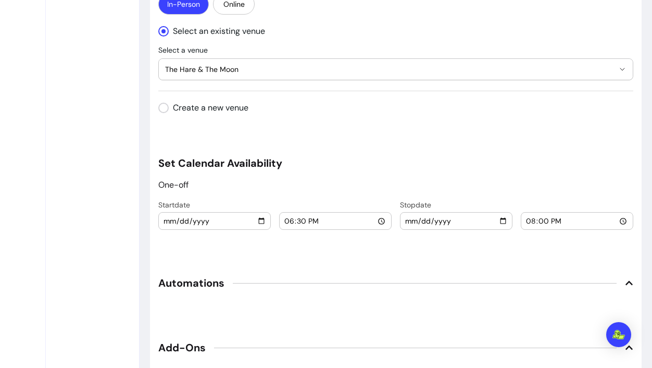
scroll to position [1115, 0]
click at [627, 282] on icon at bounding box center [629, 283] width 8 height 8
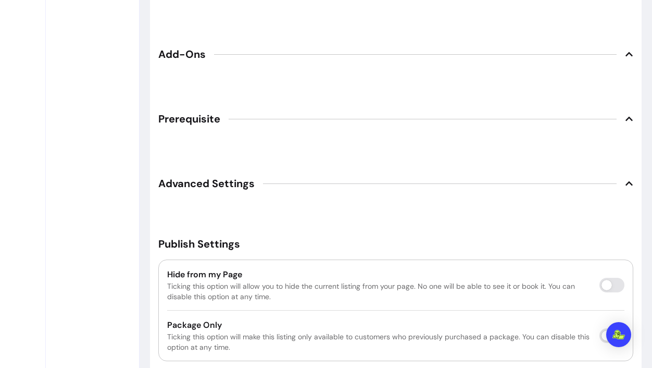
scroll to position [1598, 0]
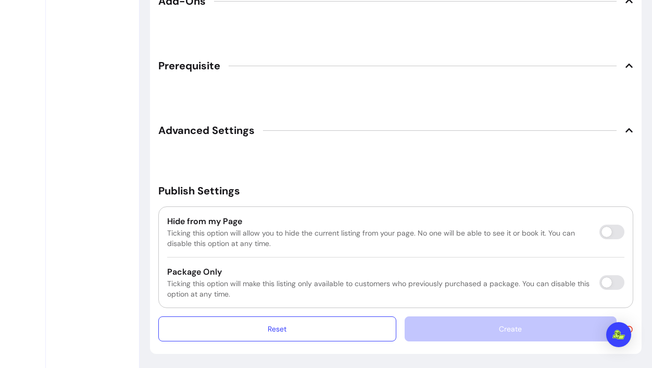
click at [482, 323] on div "Create" at bounding box center [519, 328] width 229 height 25
click at [523, 327] on div "Create" at bounding box center [519, 328] width 229 height 25
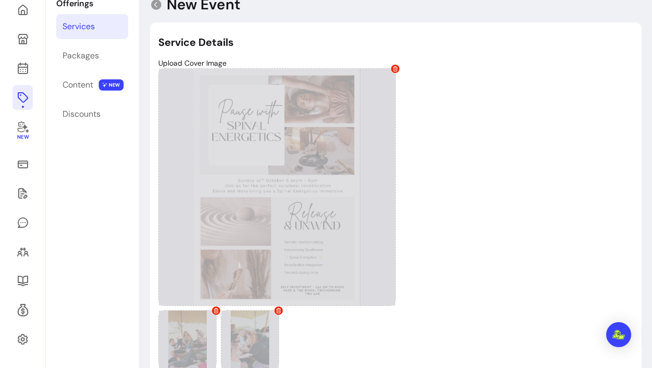
scroll to position [0, 0]
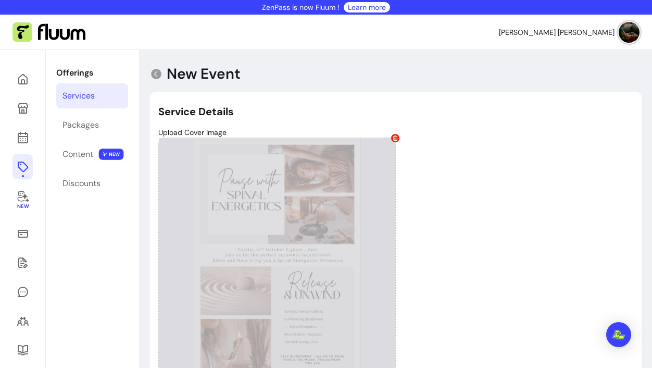
click at [87, 94] on div "Services" at bounding box center [79, 96] width 32 height 13
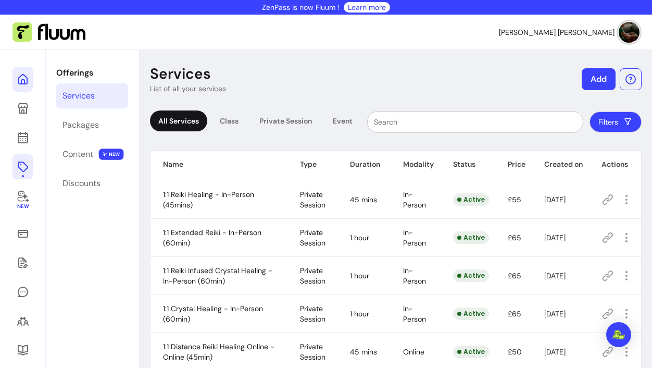
click at [24, 82] on icon at bounding box center [105, 65] width 177 height 149
